Goal: Information Seeking & Learning: Learn about a topic

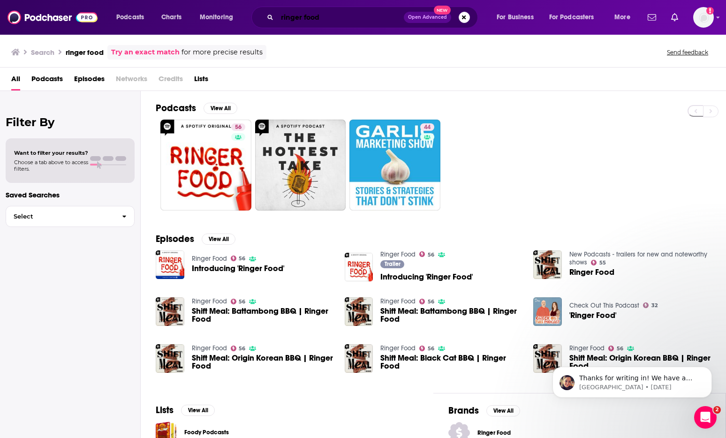
click at [321, 15] on input "ringer food" at bounding box center [340, 17] width 127 height 15
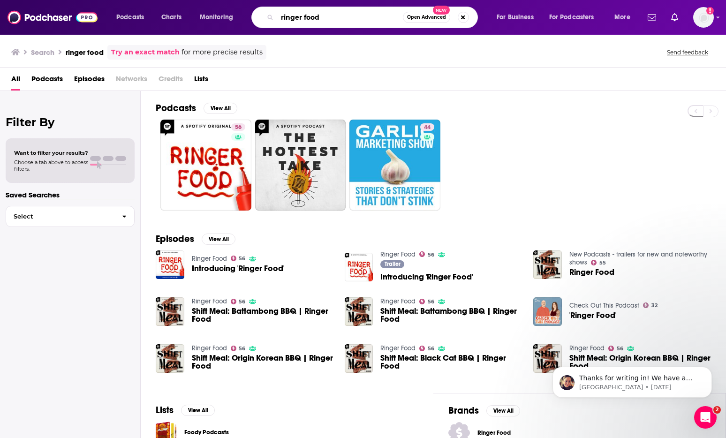
click at [321, 15] on input "ringer food" at bounding box center [340, 17] width 126 height 15
type input "new york giants"
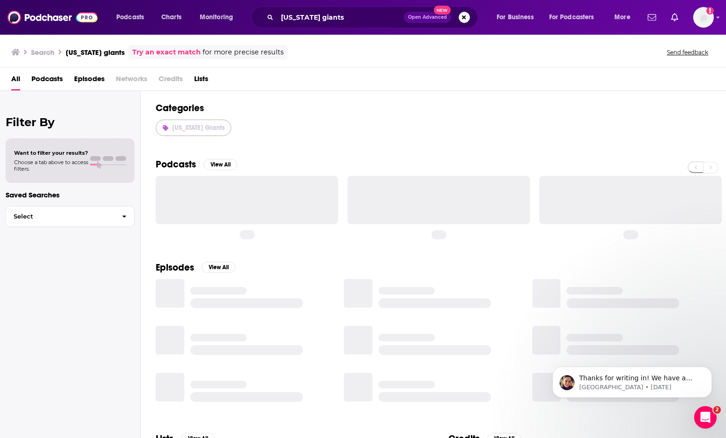
click at [213, 130] on span "New York Giants" at bounding box center [198, 128] width 53 height 8
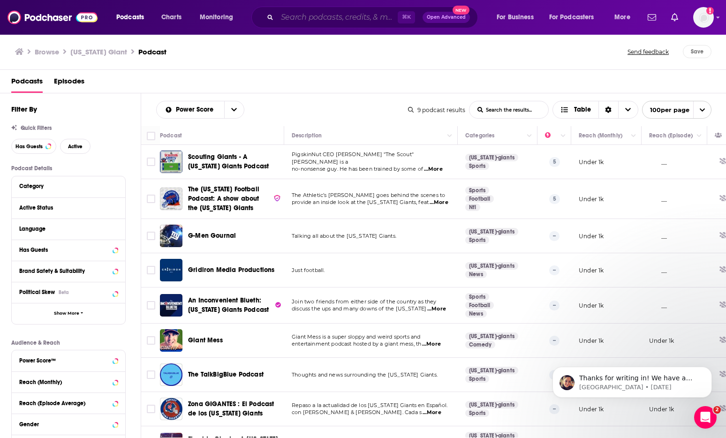
click at [352, 14] on input "Search podcasts, credits, & more..." at bounding box center [337, 17] width 121 height 15
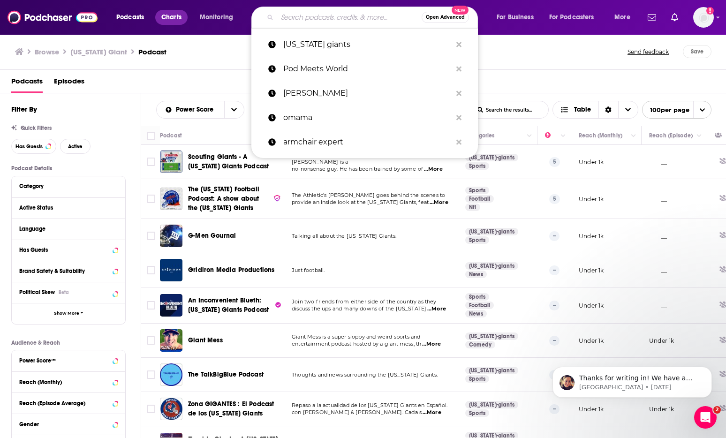
click at [170, 16] on span "Charts" at bounding box center [171, 17] width 20 height 13
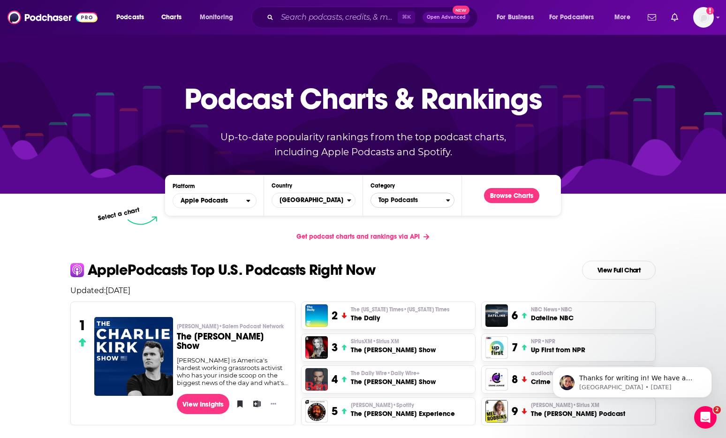
click at [406, 197] on span "Top Podcasts" at bounding box center [408, 200] width 75 height 16
click at [409, 213] on input "Categories" at bounding box center [413, 215] width 76 height 13
type input "spo"
click at [410, 239] on button "Sports" at bounding box center [413, 242] width 76 height 11
click at [516, 198] on button "Browse Charts" at bounding box center [511, 195] width 55 height 15
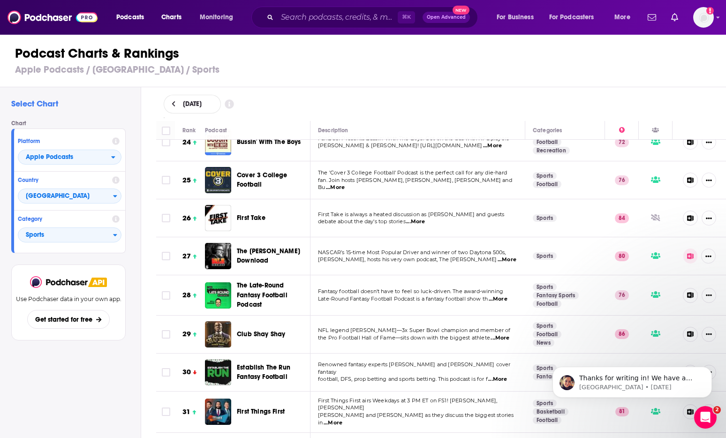
scroll to position [921, 0]
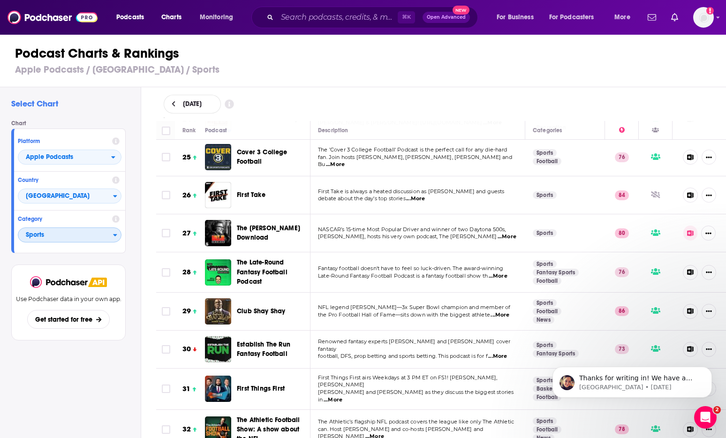
click at [94, 234] on span "Sports" at bounding box center [65, 236] width 95 height 16
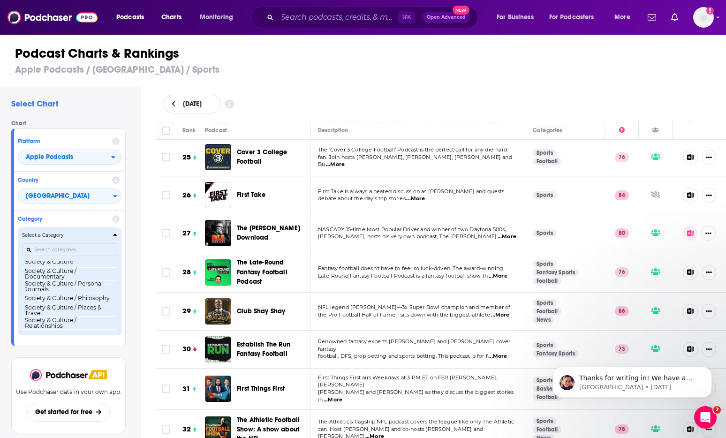
scroll to position [936, 0]
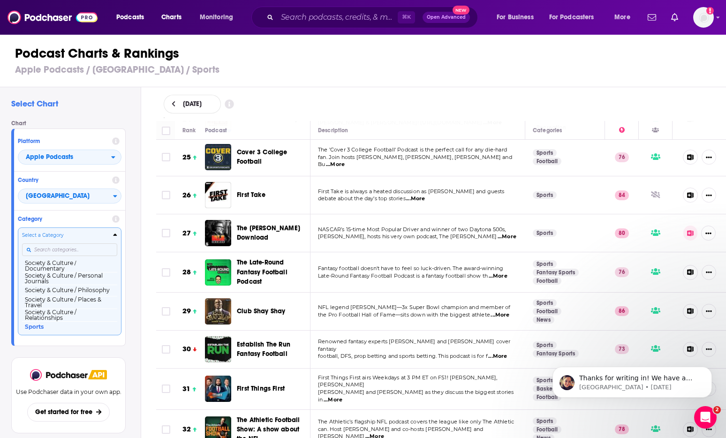
click at [67, 249] on input "Categories" at bounding box center [69, 250] width 95 height 13
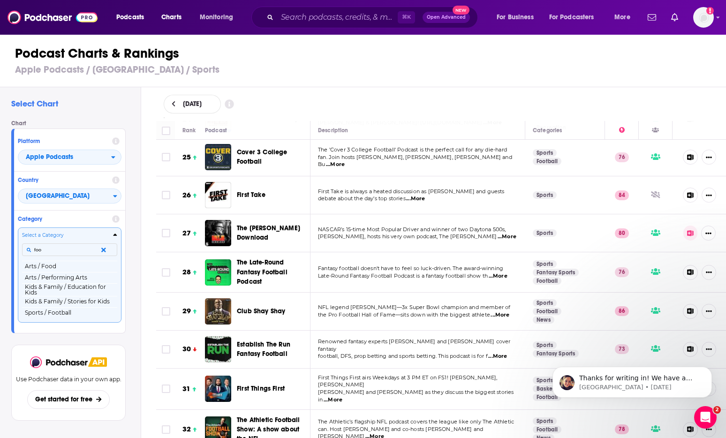
scroll to position [0, 0]
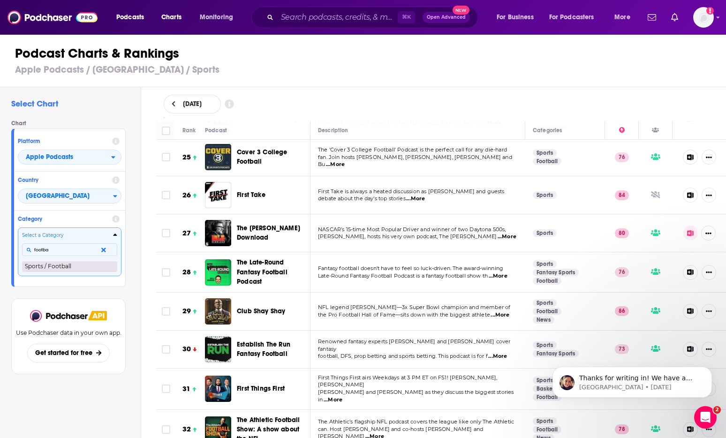
type input "footba"
click at [55, 267] on button "Sports / Football" at bounding box center [69, 266] width 95 height 11
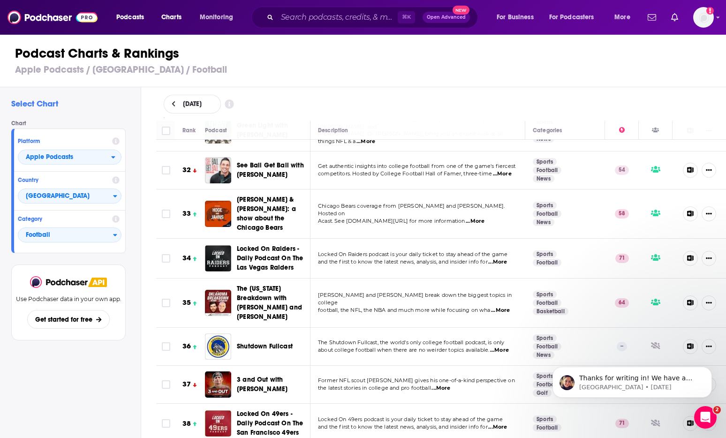
scroll to position [1210, 0]
